Goal: Transaction & Acquisition: Purchase product/service

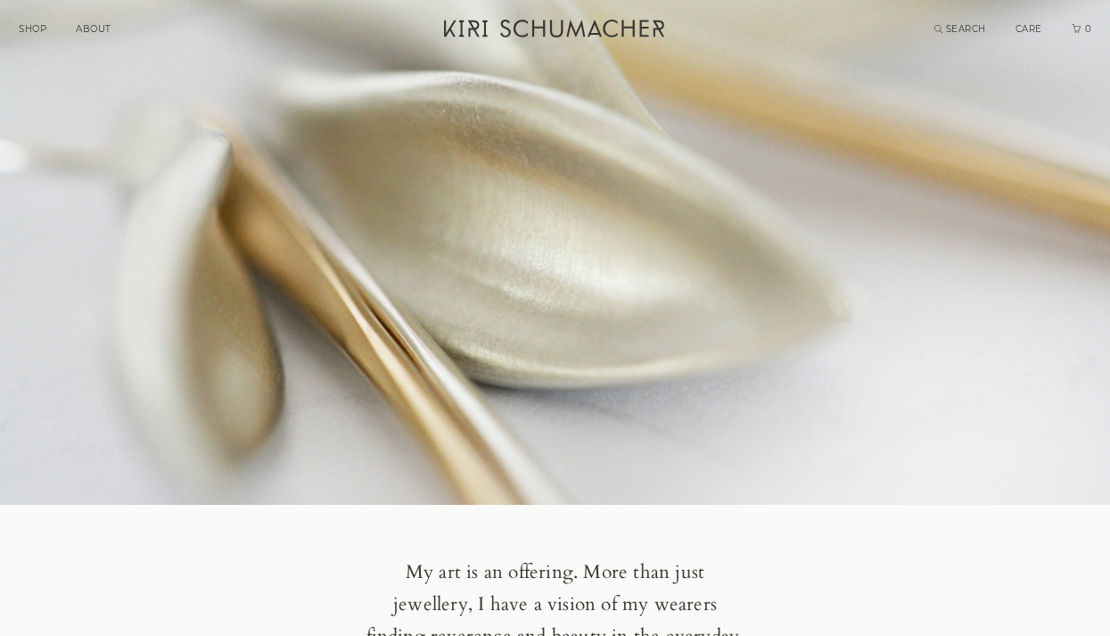
click at [27, 26] on link "SHOP" at bounding box center [33, 29] width 28 height 12
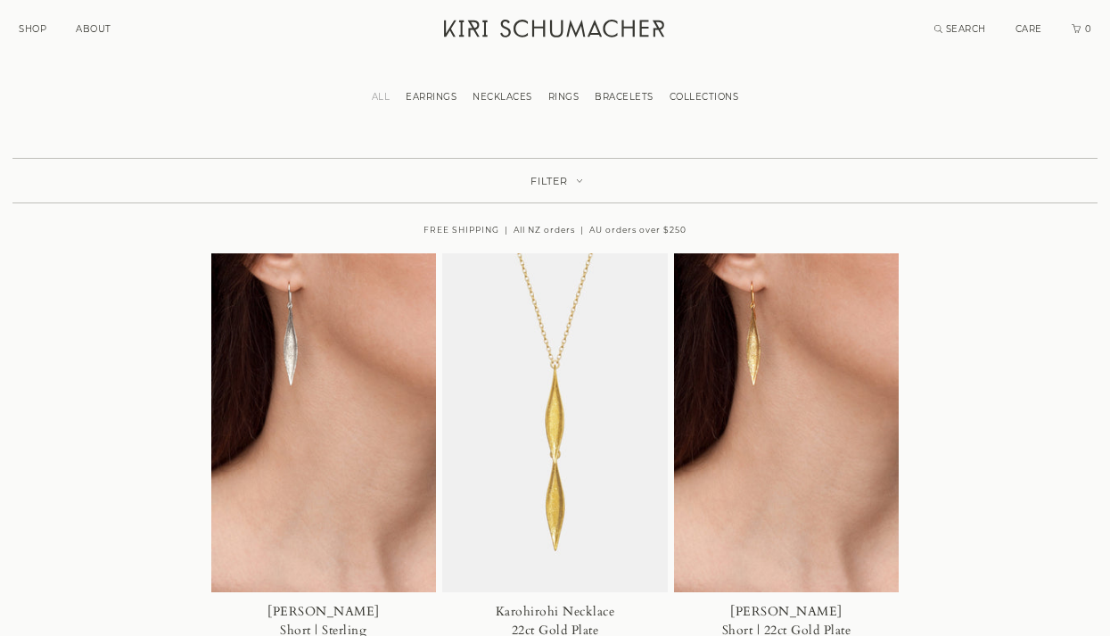
click at [0, 0] on span "COLLECTIONS" at bounding box center [0, 0] width 0 height 0
click at [0, 0] on span "LAUREL" at bounding box center [0, 0] width 0 height 0
